Goal: Task Accomplishment & Management: Manage account settings

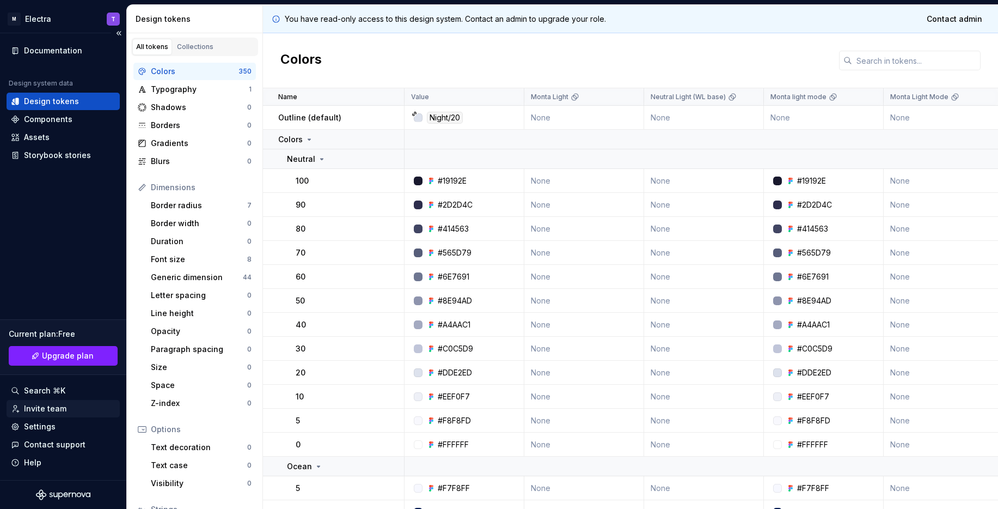
click at [69, 406] on div "Invite team" at bounding box center [63, 408] width 105 height 11
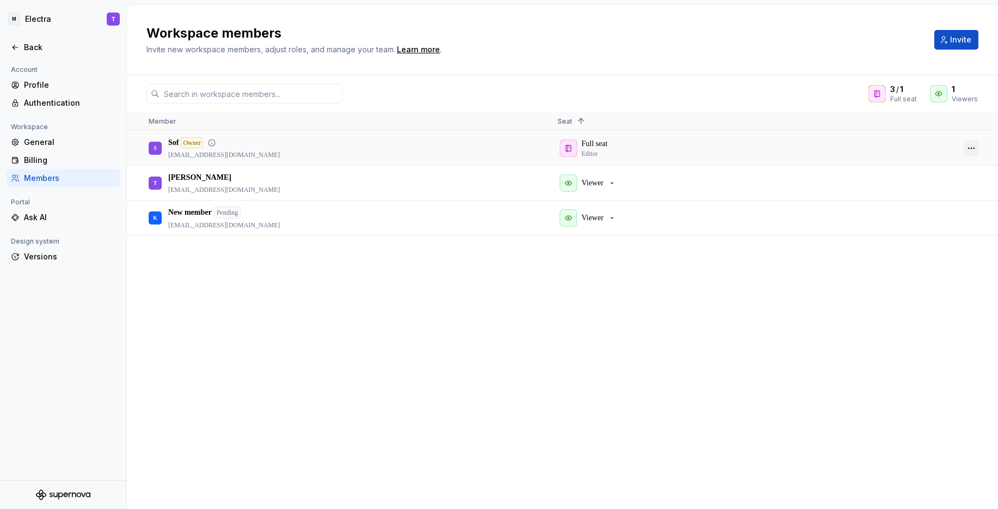
click at [975, 146] on button "button" at bounding box center [971, 147] width 15 height 15
click at [659, 68] on div "Workspace members Invite new workspace members, adjust roles, and manage your t…" at bounding box center [562, 40] width 871 height 70
click at [613, 182] on icon "button" at bounding box center [612, 183] width 9 height 9
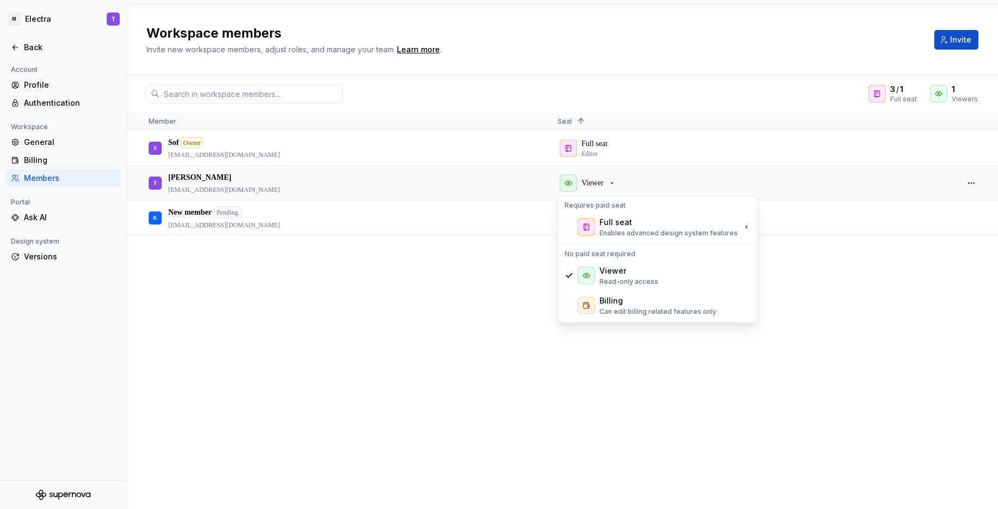
click at [357, 292] on div "S Sof Owner [EMAIL_ADDRESS][DOMAIN_NAME] Full seat Editor [PERSON_NAME] [PERSON…" at bounding box center [562, 319] width 871 height 377
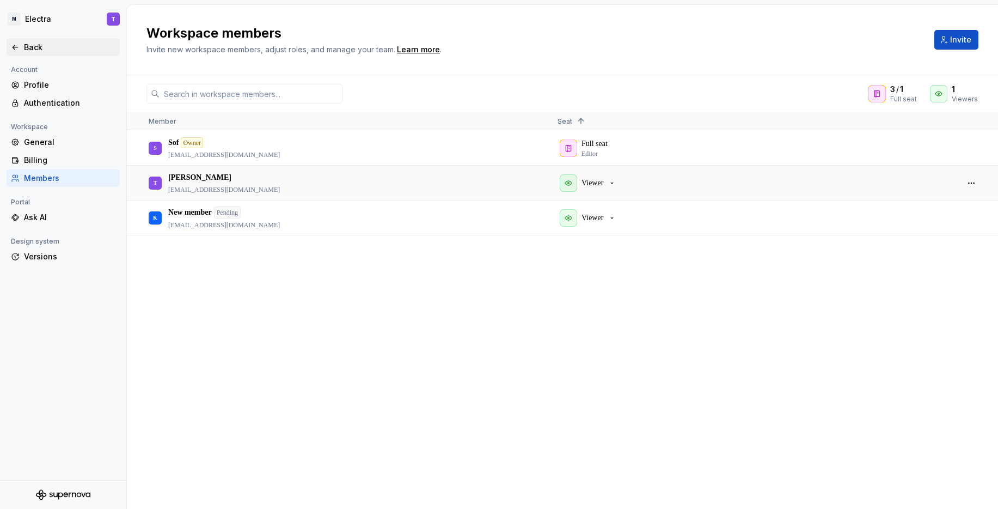
click at [40, 46] on div "Back" at bounding box center [69, 47] width 91 height 11
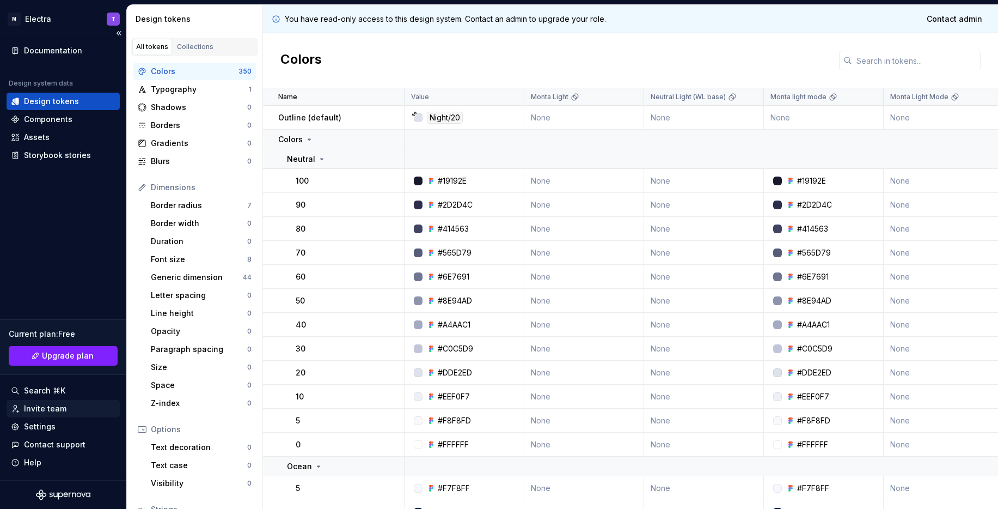
click at [58, 407] on div "Invite team" at bounding box center [45, 408] width 42 height 11
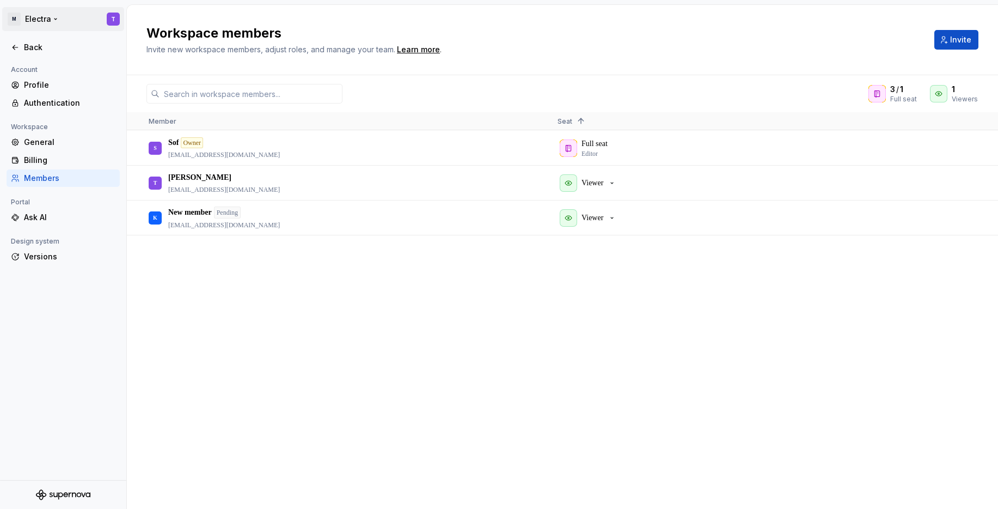
click at [34, 13] on html "M Electra T Back Account Profile Authentication Workspace General Billing Membe…" at bounding box center [499, 254] width 998 height 509
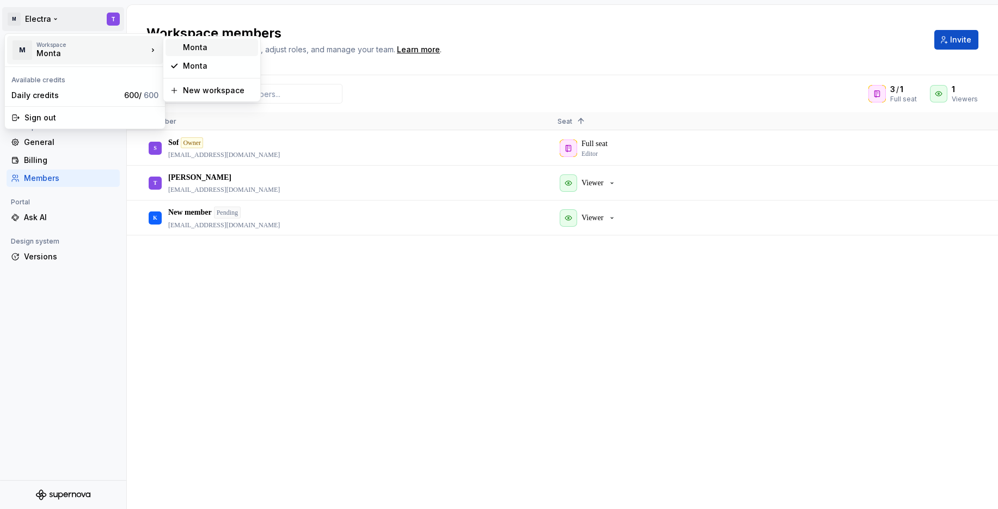
click at [228, 48] on div "Monta" at bounding box center [218, 47] width 71 height 11
